Goal: Task Accomplishment & Management: Manage account settings

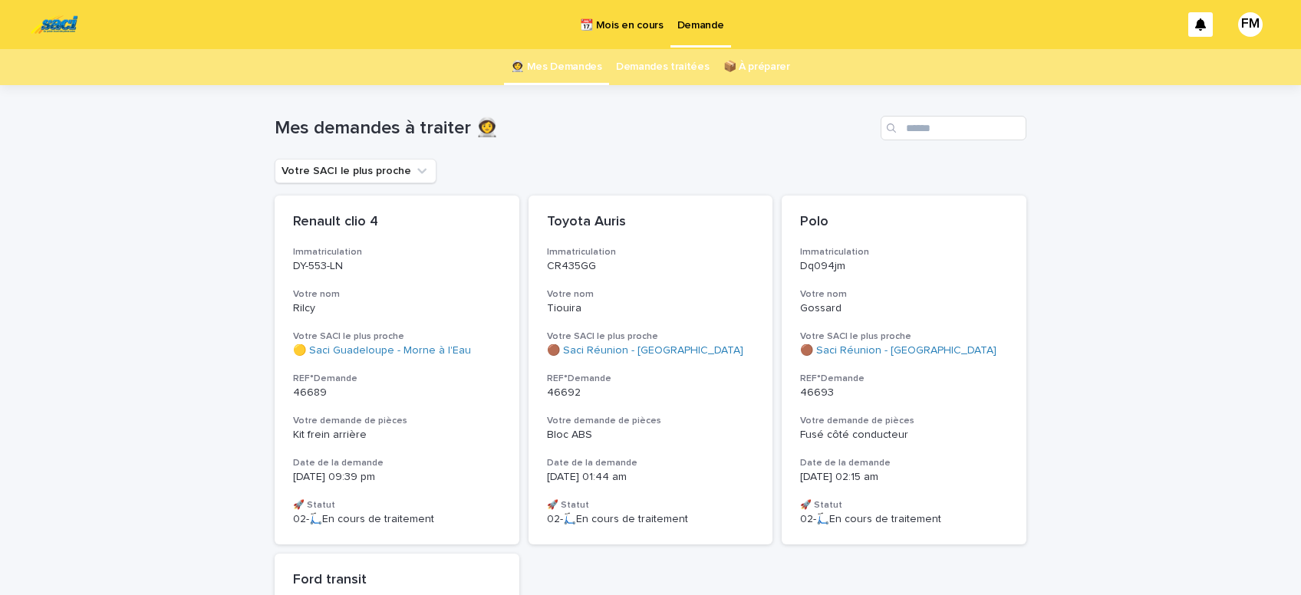
click at [699, 25] on p "Demande" at bounding box center [700, 16] width 47 height 32
click at [347, 431] on span "Kit frein arrière" at bounding box center [330, 434] width 74 height 11
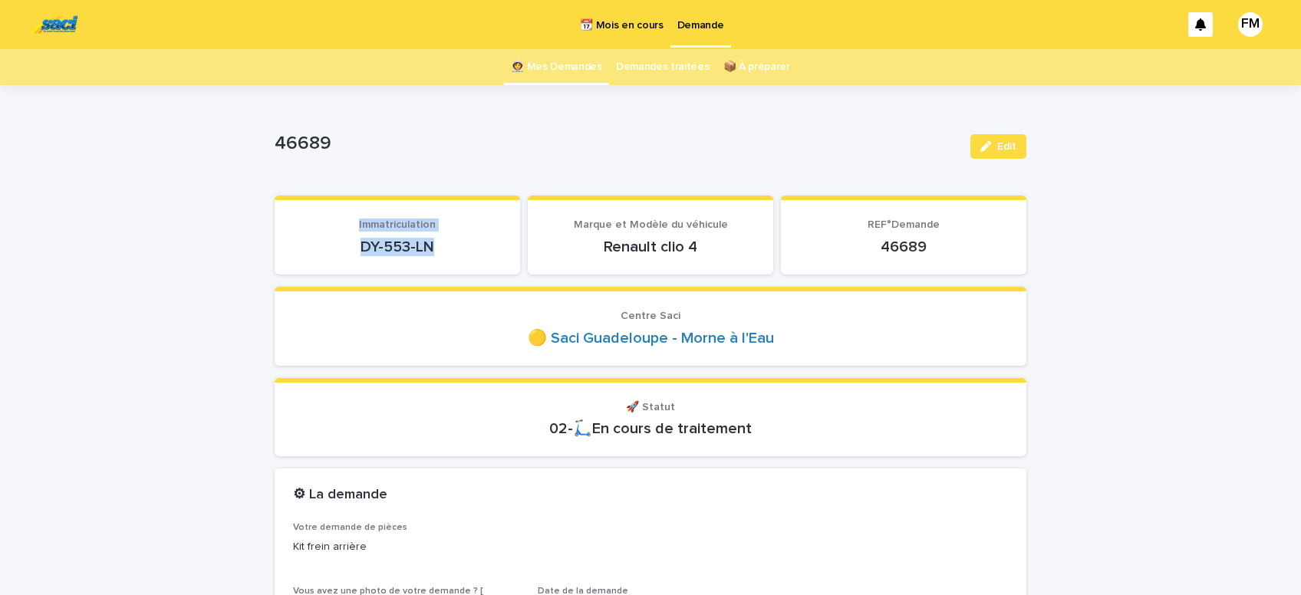
drag, startPoint x: 444, startPoint y: 241, endPoint x: 350, endPoint y: 233, distance: 94.6
click at [350, 235] on div "DY-553-LN" at bounding box center [397, 245] width 209 height 21
click at [363, 267] on section "Immatriculation DY-553-LN" at bounding box center [397, 235] width 245 height 79
drag, startPoint x: 454, startPoint y: 246, endPoint x: 351, endPoint y: 245, distance: 102.8
click at [351, 245] on p "DY-553-LN" at bounding box center [397, 247] width 209 height 18
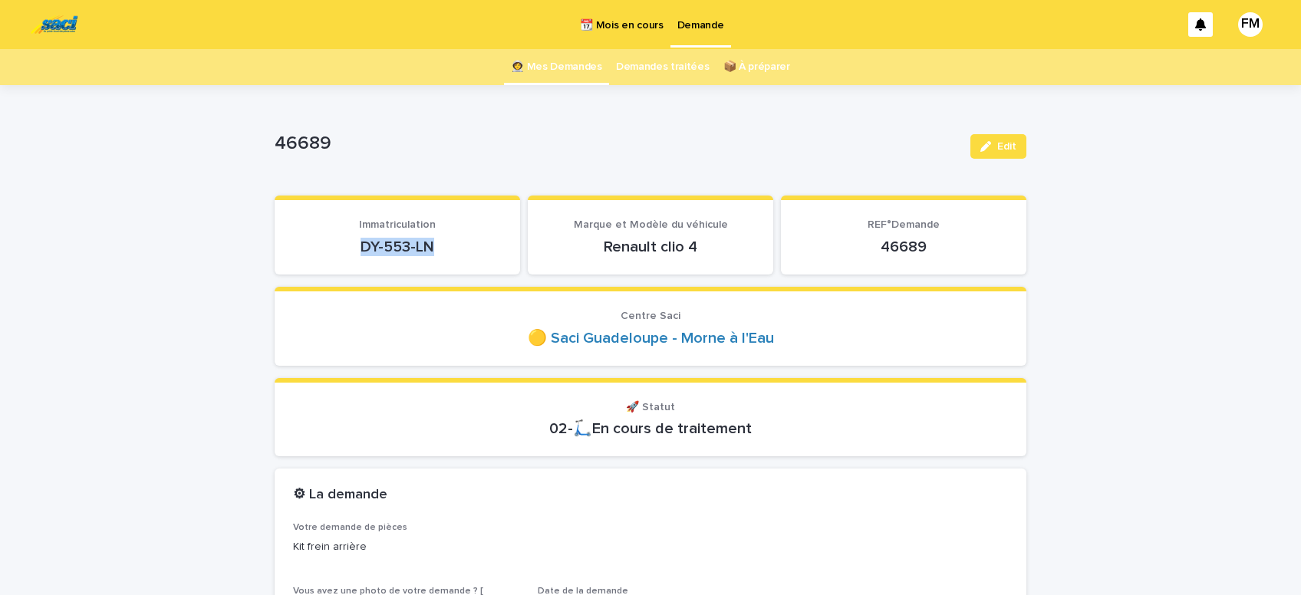
copy p "DY-553-LN"
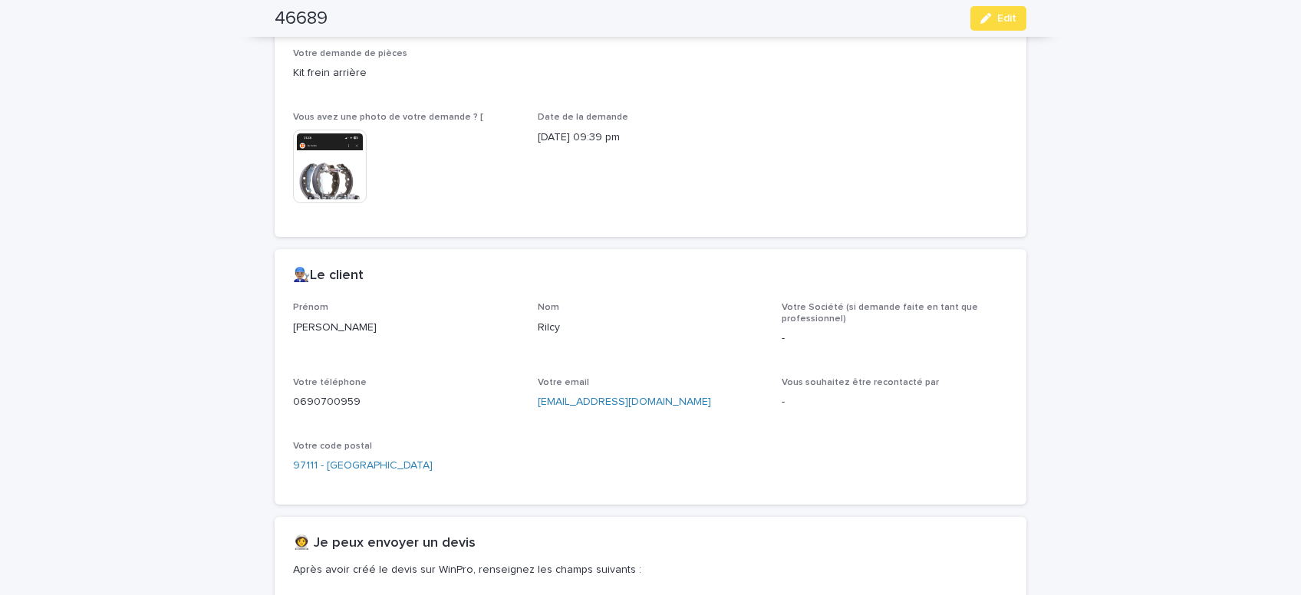
scroll to position [520, 0]
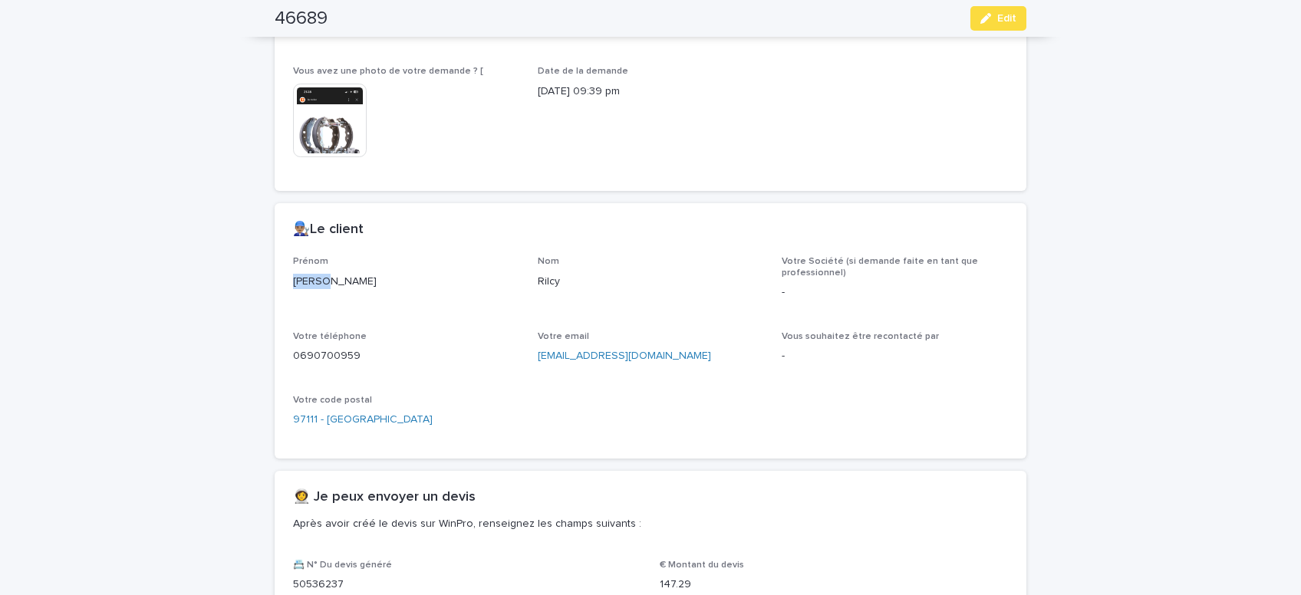
drag, startPoint x: 331, startPoint y: 278, endPoint x: 286, endPoint y: 270, distance: 45.9
click at [293, 273] on div "[PERSON_NAME]" at bounding box center [406, 280] width 226 height 19
copy p "[PERSON_NAME]"
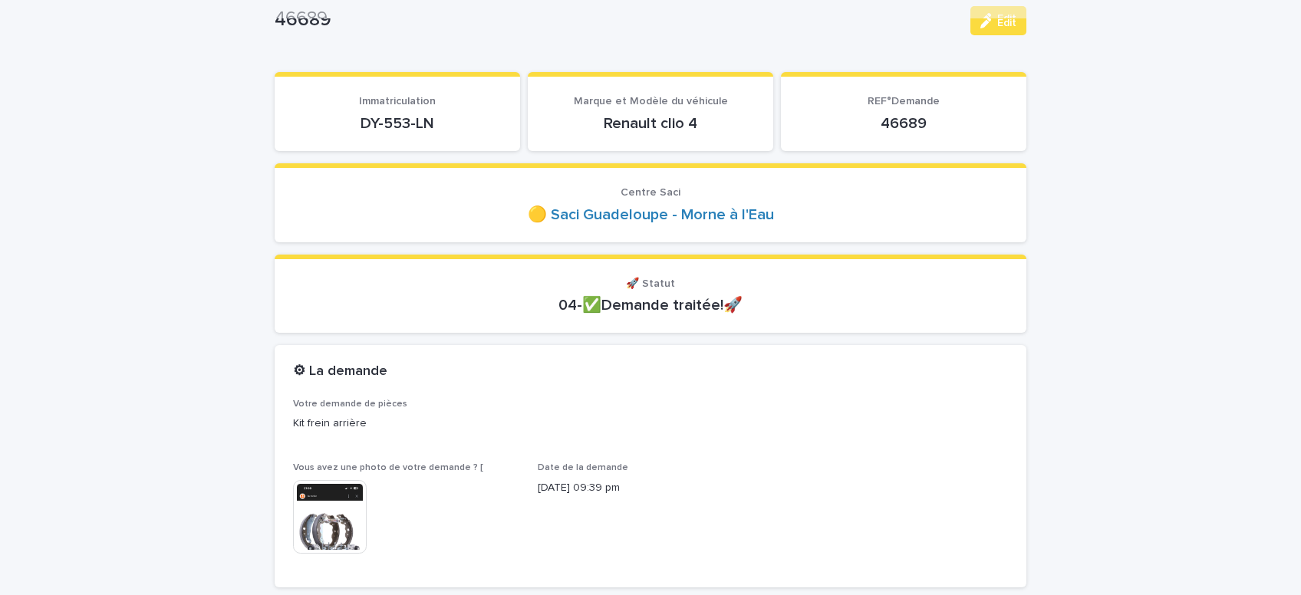
scroll to position [0, 0]
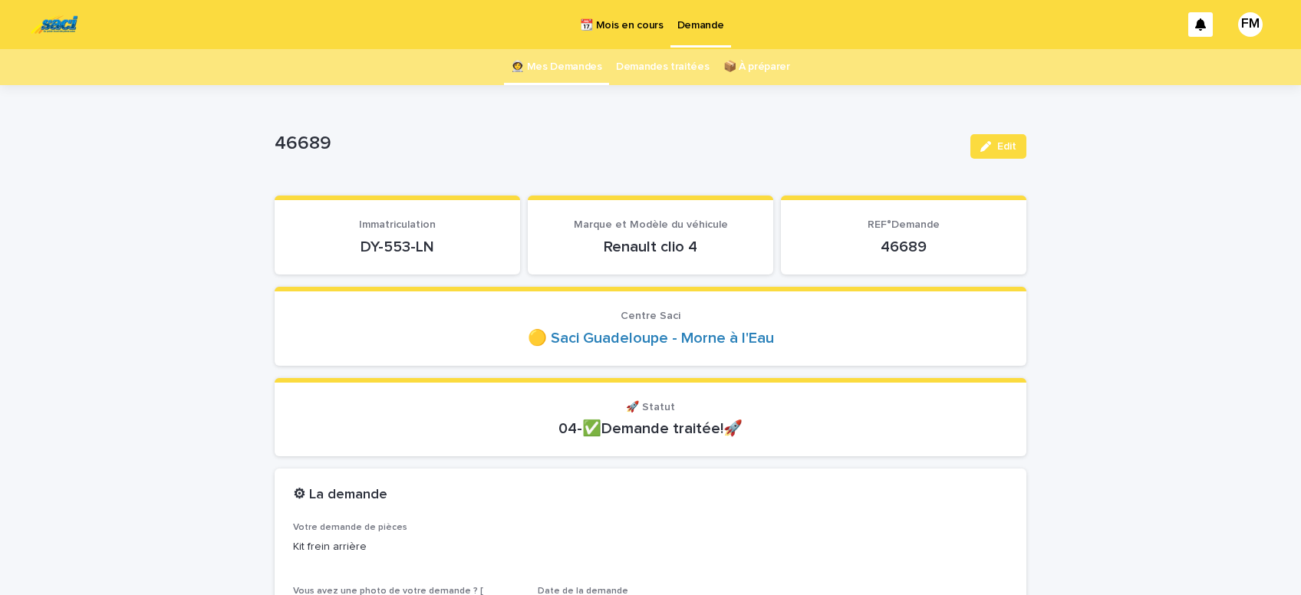
click at [699, 31] on p "Demande" at bounding box center [700, 16] width 47 height 32
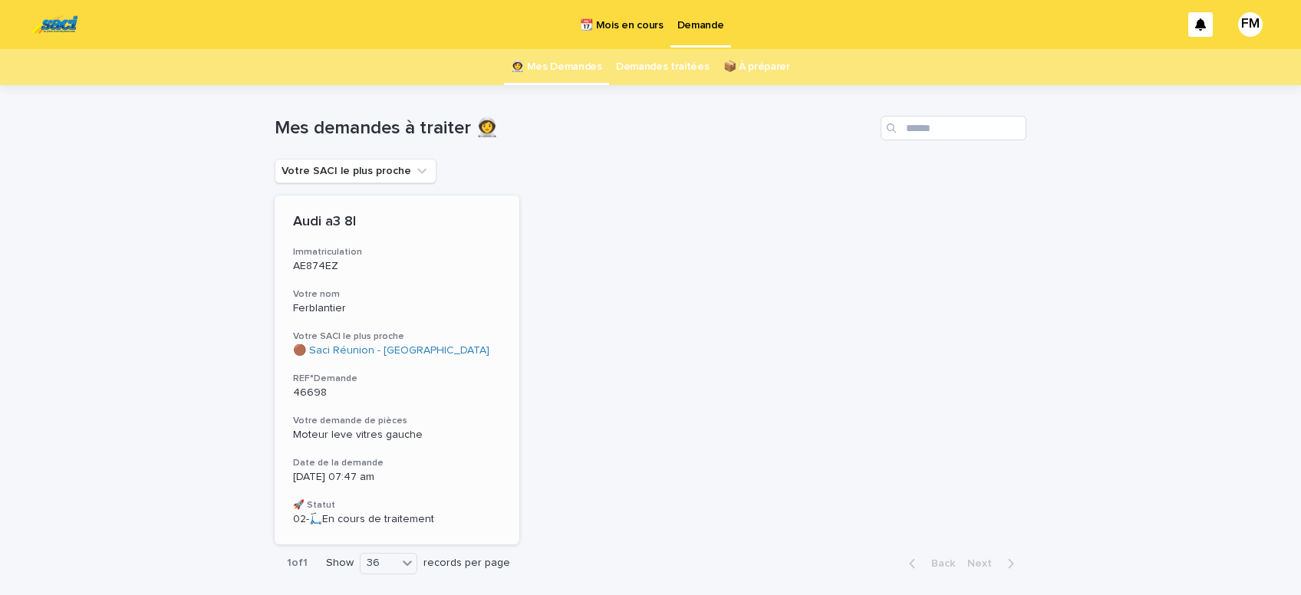
click at [354, 430] on span "Moteur leve vitres gauche" at bounding box center [358, 434] width 130 height 11
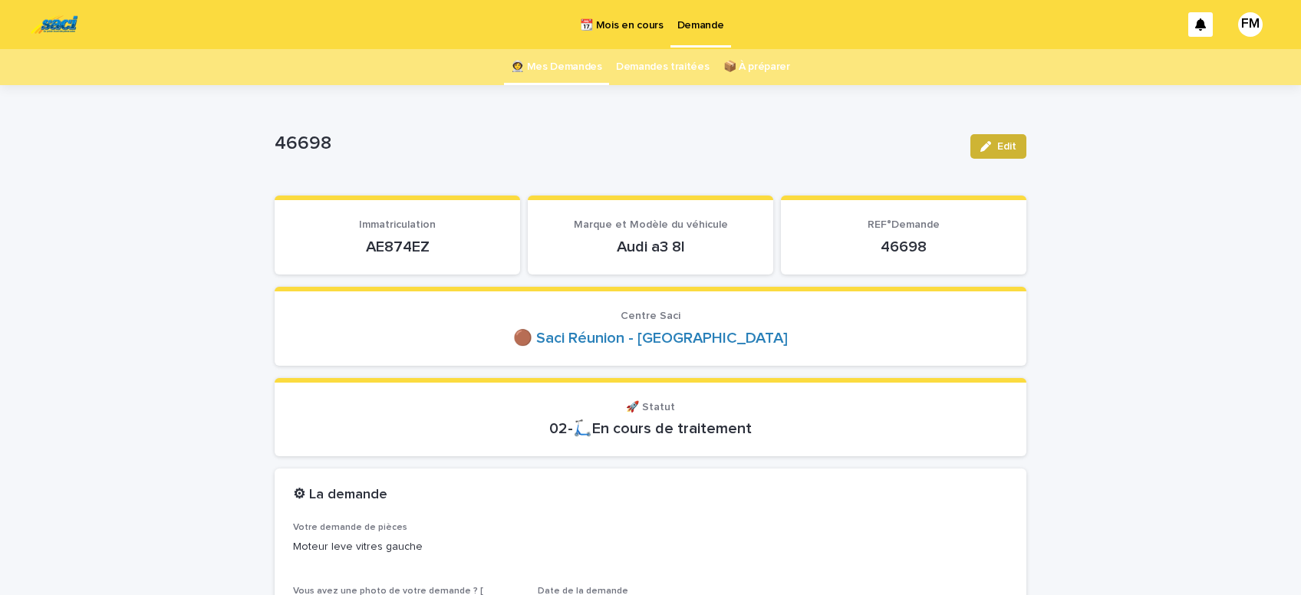
click at [1004, 146] on span "Edit" at bounding box center [1006, 146] width 19 height 11
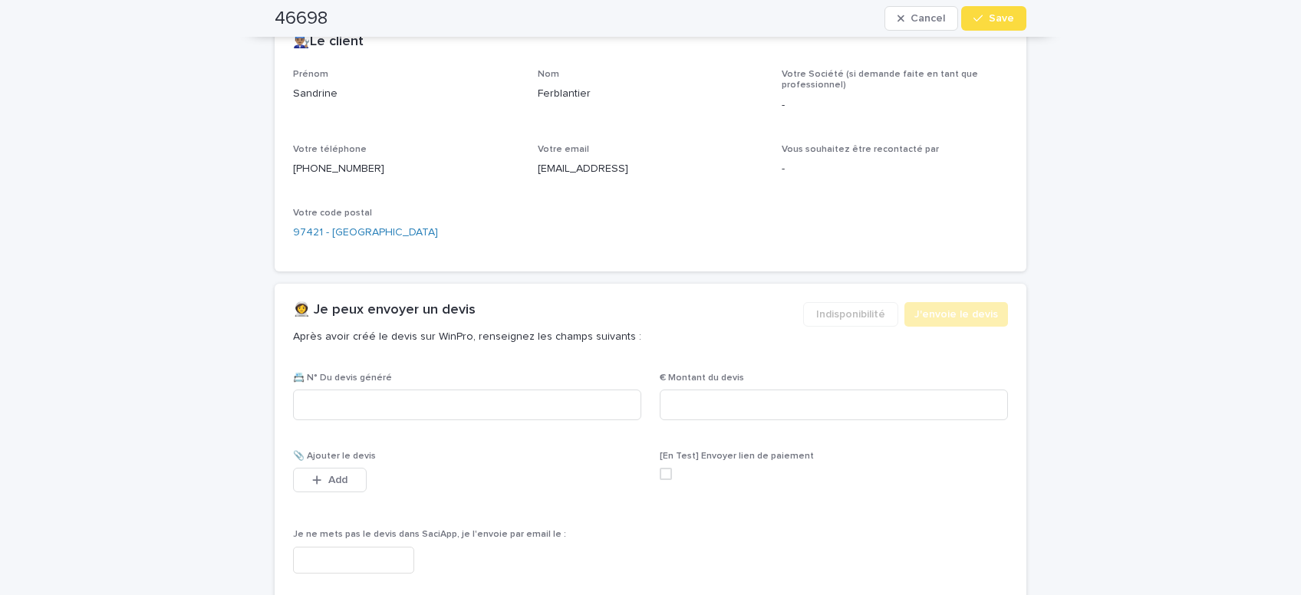
scroll to position [715, 0]
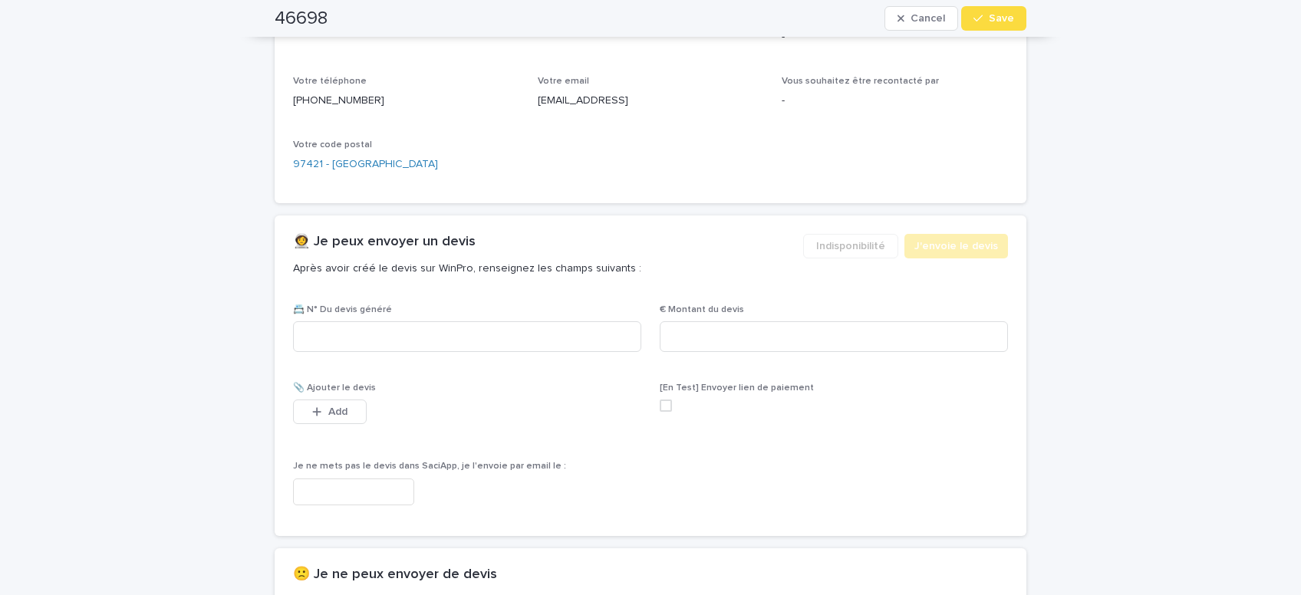
click at [373, 494] on input "text" at bounding box center [353, 492] width 121 height 27
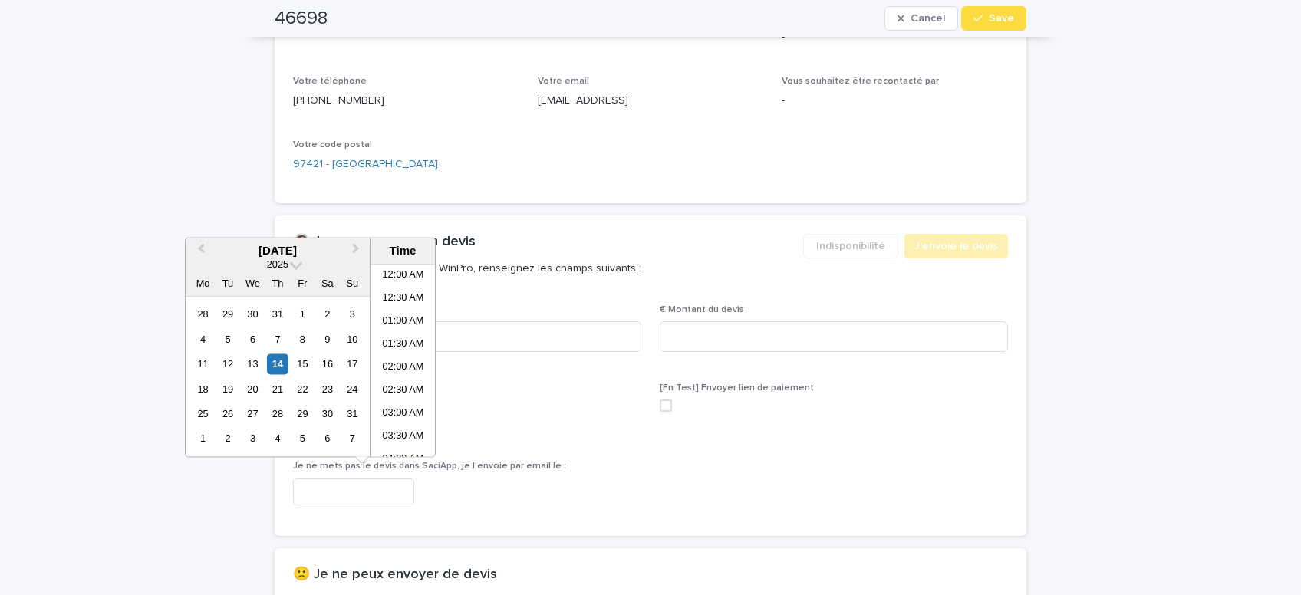
scroll to position [261, 0]
click at [401, 360] on li "07:30 AM" at bounding box center [402, 361] width 65 height 23
type input "**********"
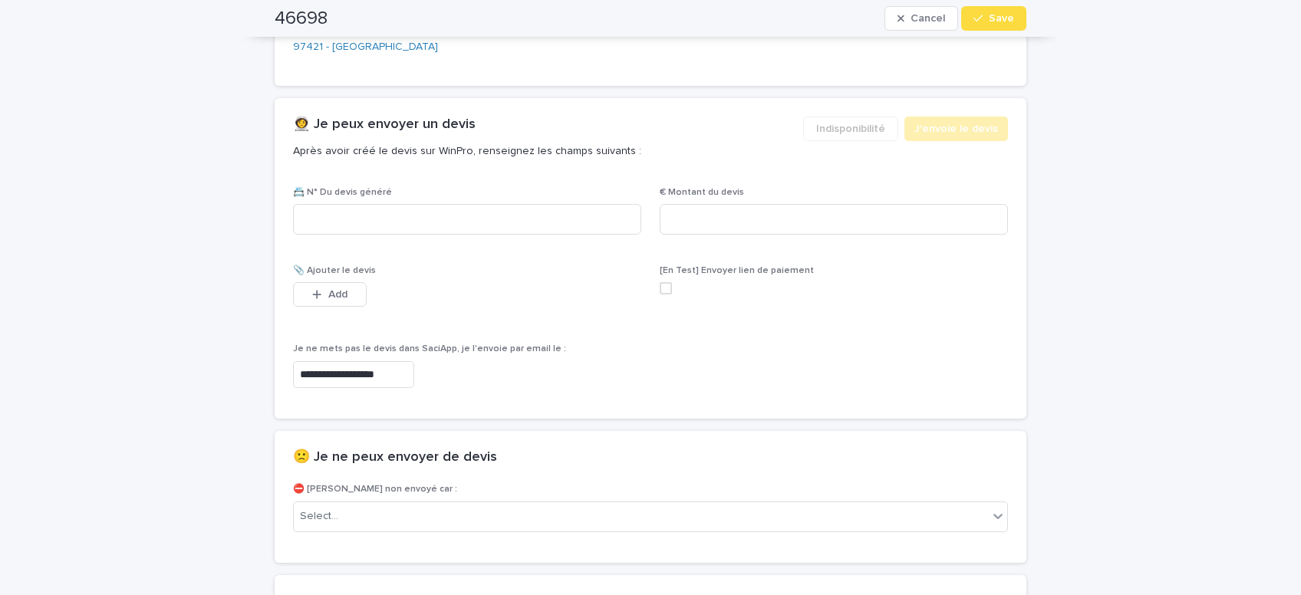
scroll to position [845, 0]
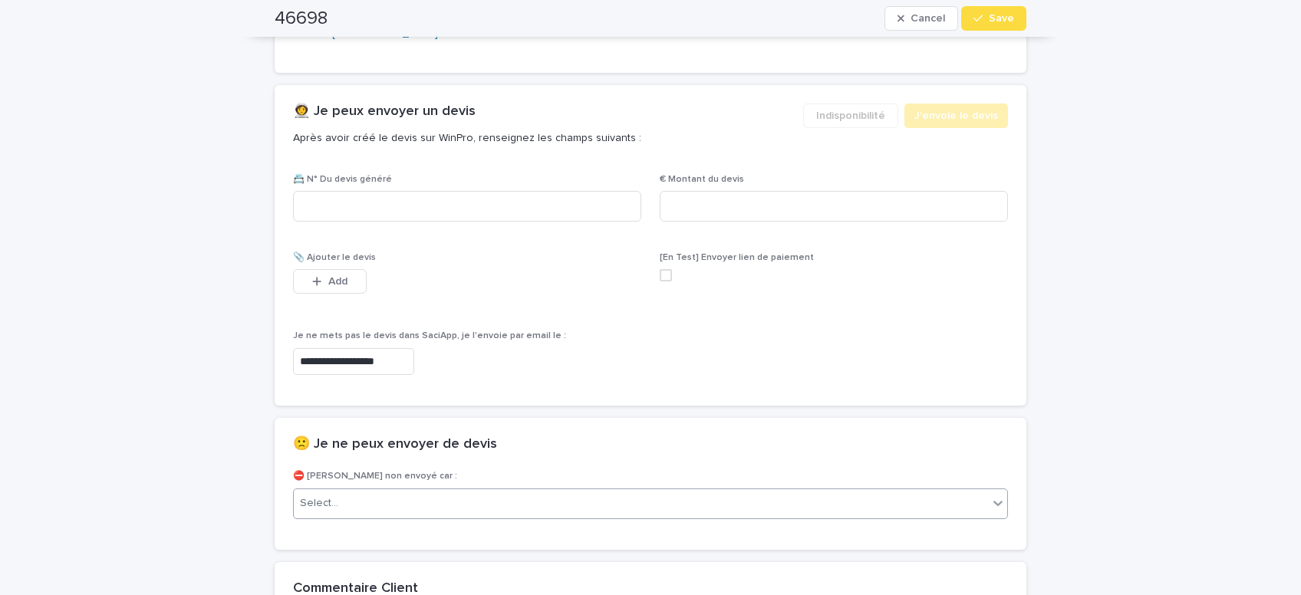
click at [387, 505] on div "Select..." at bounding box center [641, 503] width 694 height 25
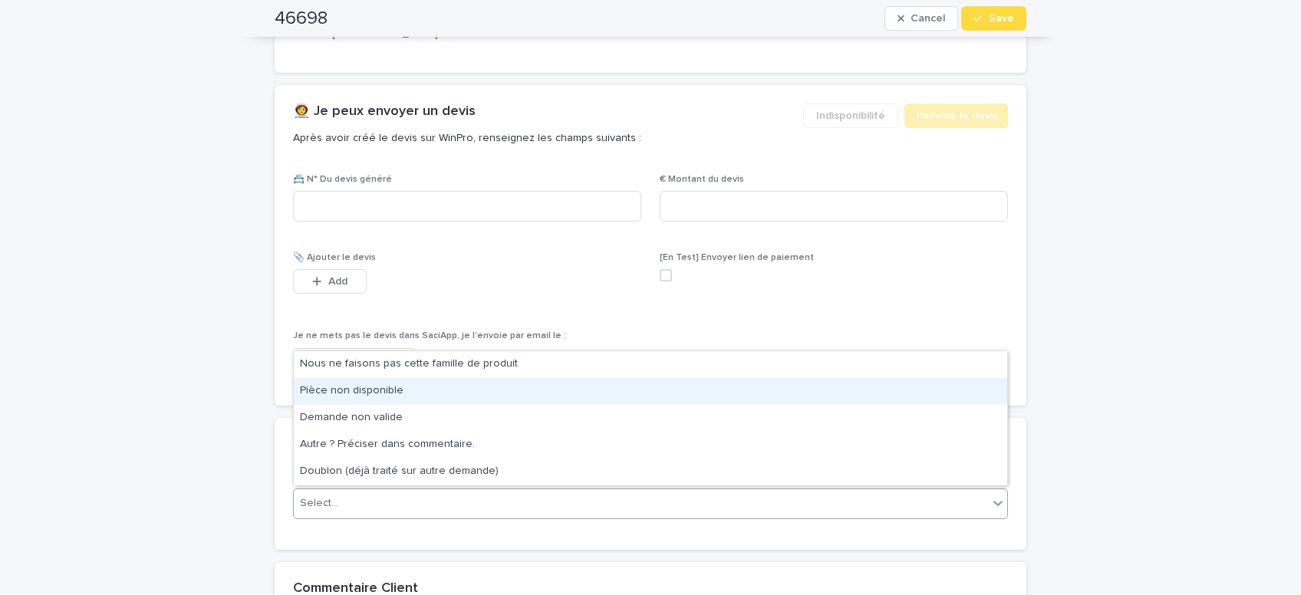
drag, startPoint x: 369, startPoint y: 383, endPoint x: 1094, endPoint y: 173, distance: 755.3
click at [376, 383] on div "Pièce non disponible" at bounding box center [650, 391] width 713 height 27
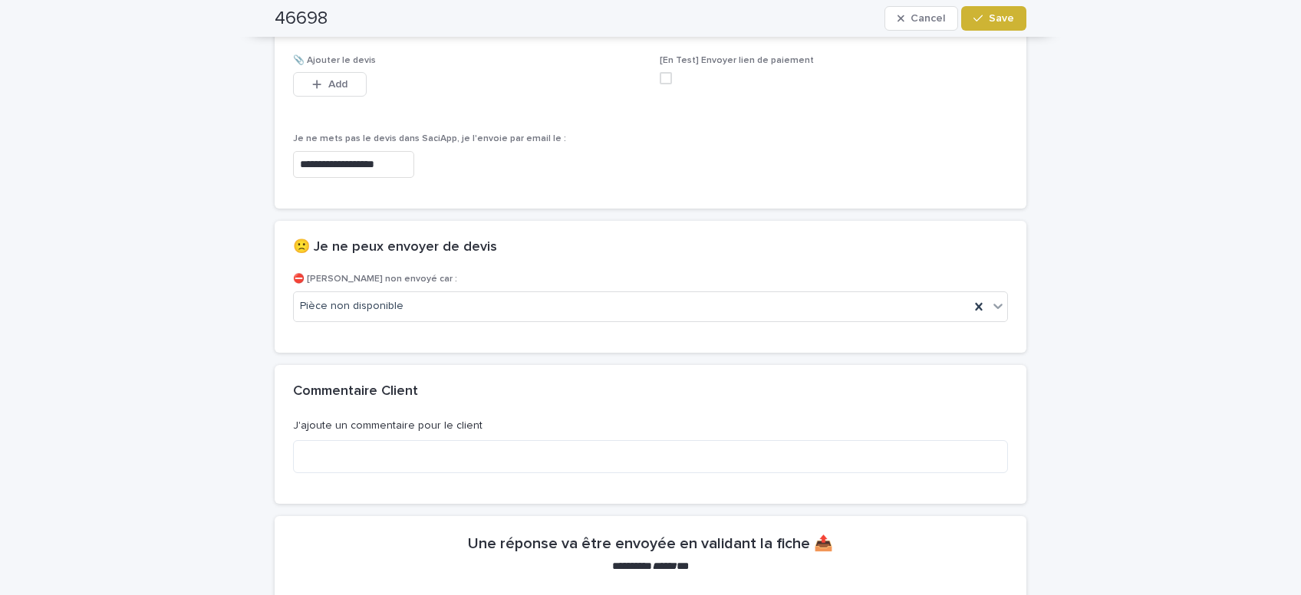
click at [998, 27] on button "Save" at bounding box center [993, 18] width 65 height 25
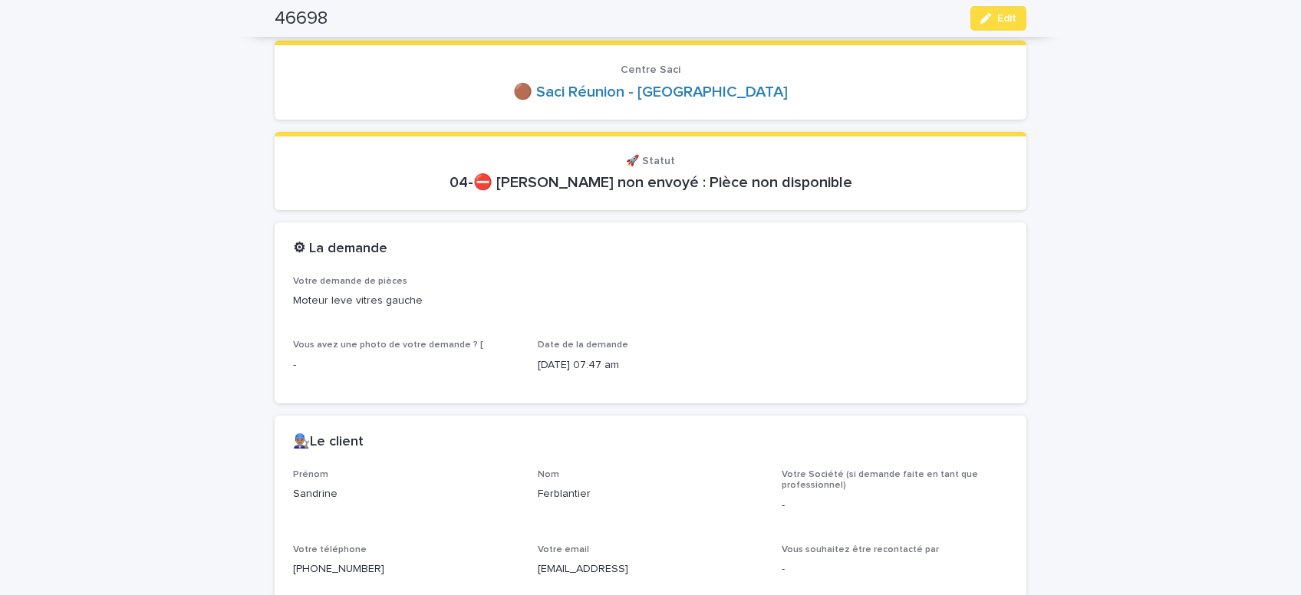
scroll to position [0, 0]
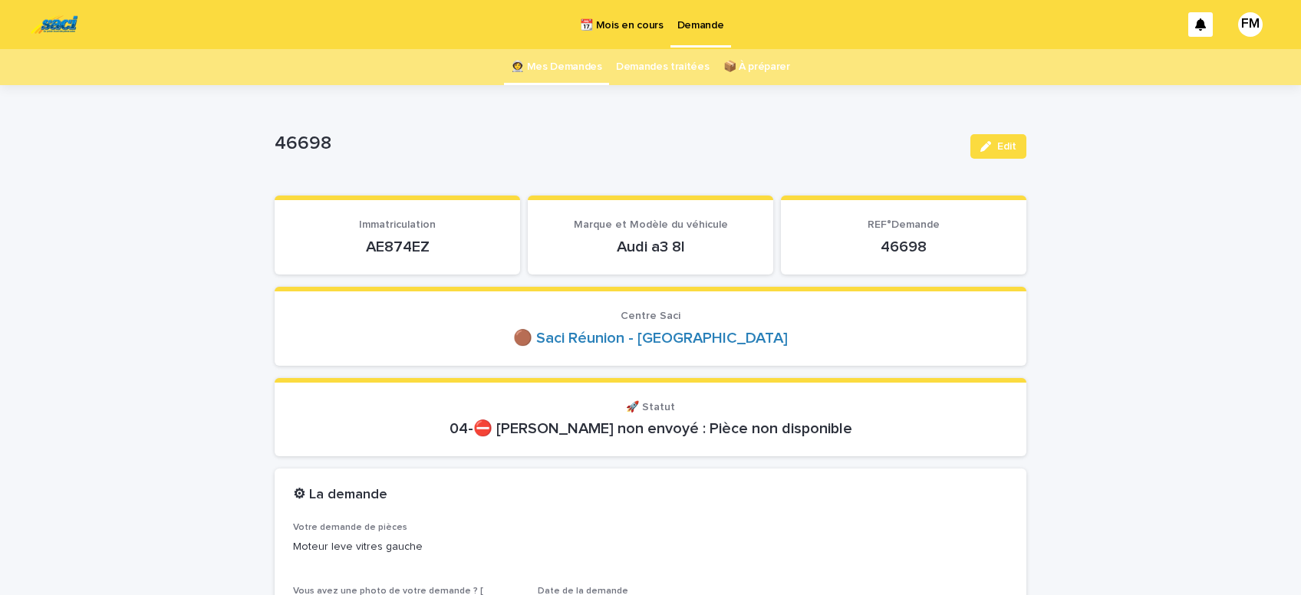
click at [702, 26] on p "Demande" at bounding box center [700, 16] width 47 height 32
